Goal: Transaction & Acquisition: Subscribe to service/newsletter

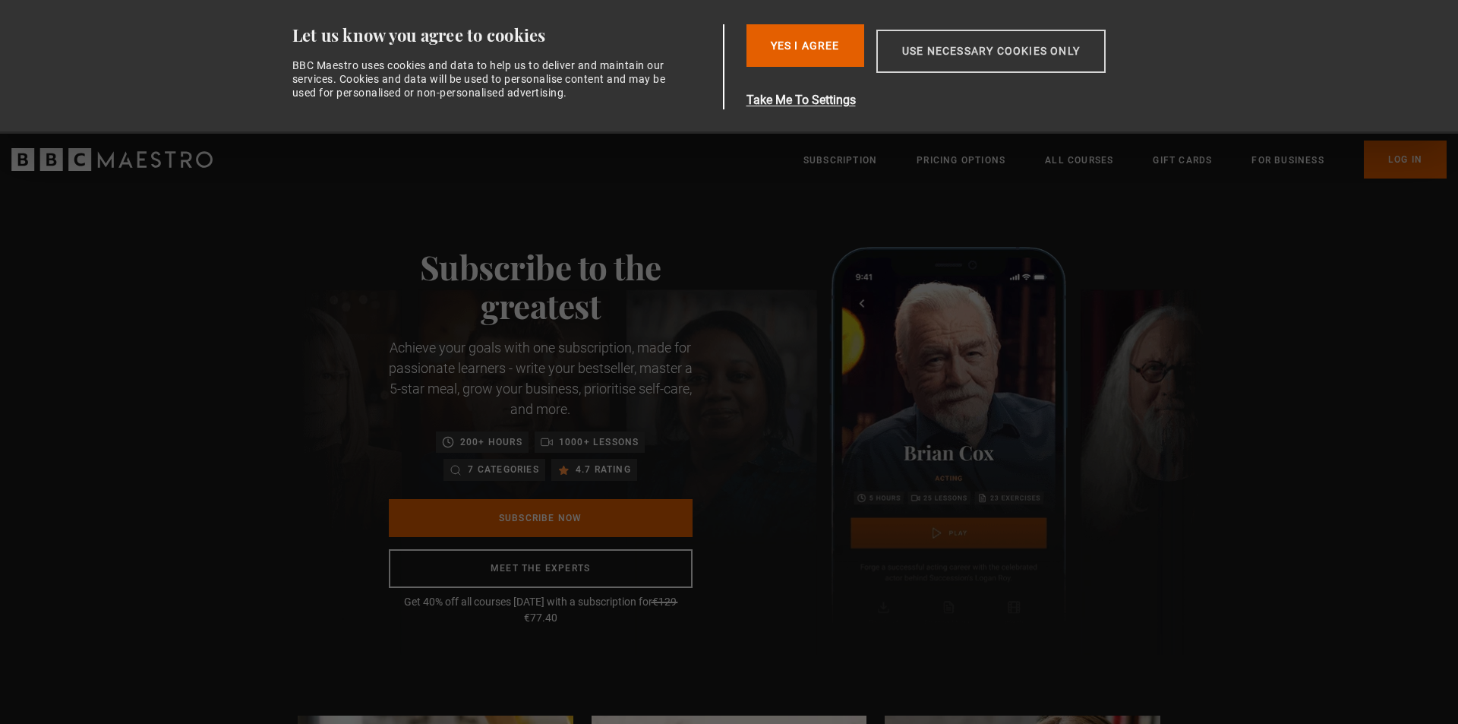
click at [882, 55] on button "Use necessary cookies only" at bounding box center [991, 51] width 229 height 43
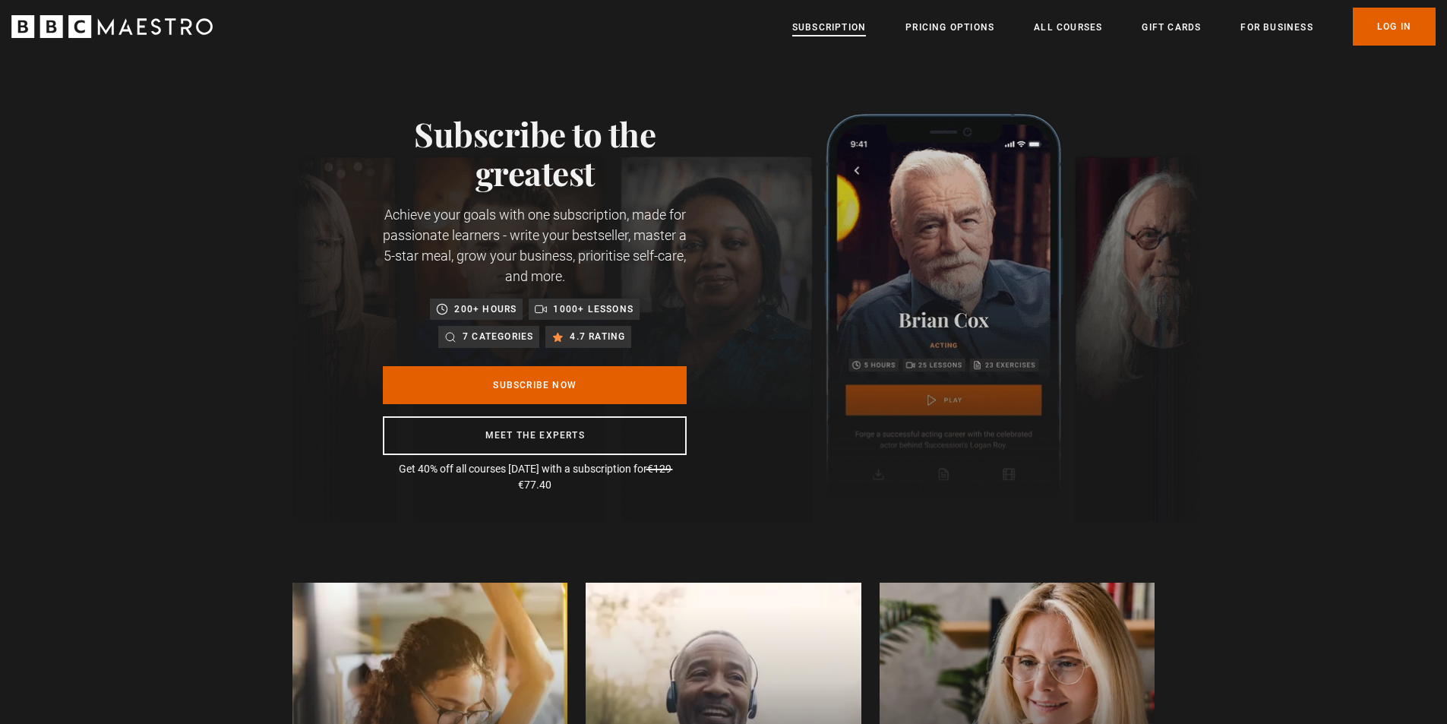
click at [848, 25] on link "Subscription" at bounding box center [829, 27] width 74 height 15
click at [964, 31] on link "Pricing Options" at bounding box center [949, 27] width 89 height 15
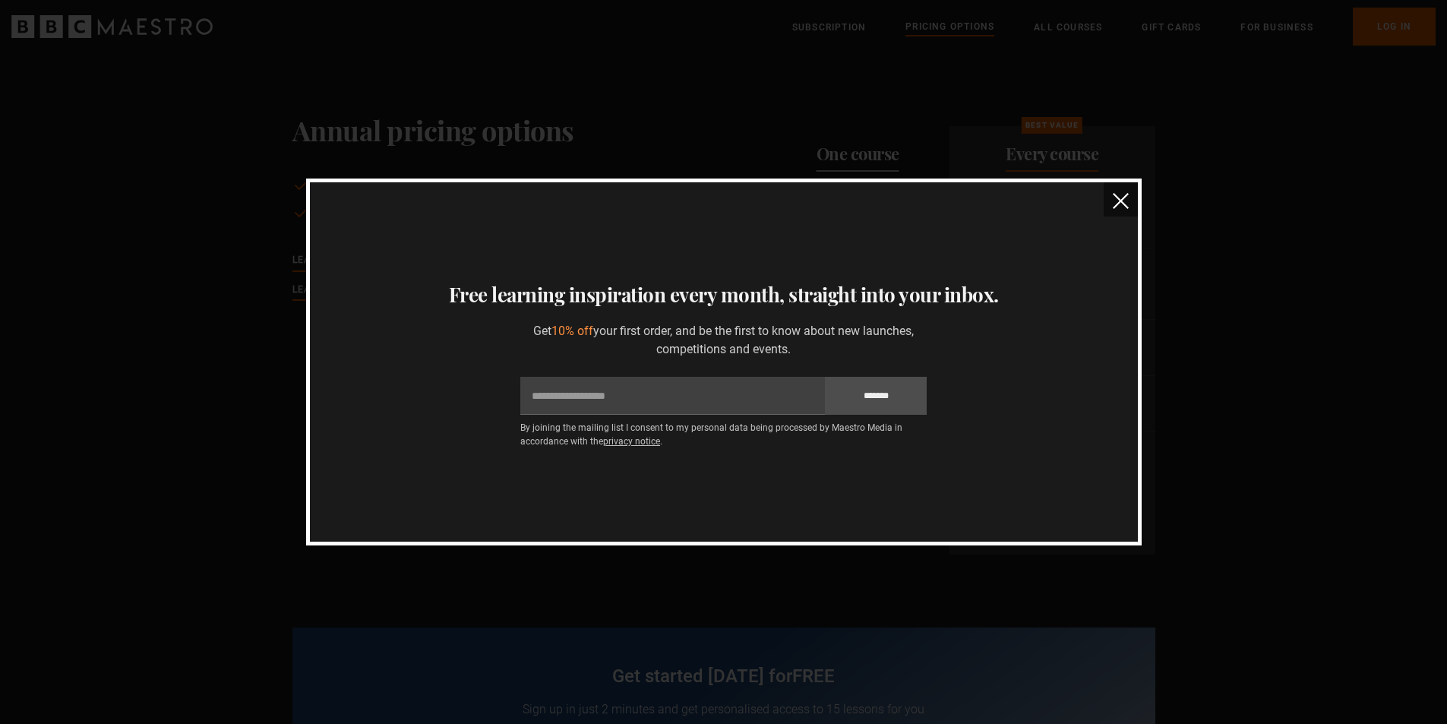
click at [1124, 203] on img "close" at bounding box center [1121, 201] width 16 height 16
